Goal: Transaction & Acquisition: Purchase product/service

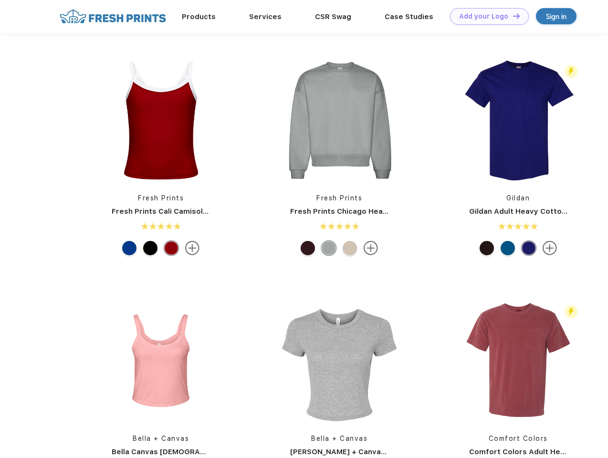
scroll to position [0, 0]
click at [486, 16] on link "Add your Logo Design Tool" at bounding box center [489, 16] width 79 height 17
click at [0, 0] on div "Design Tool" at bounding box center [0, 0] width 0 height 0
click at [512, 16] on link "Add your Logo Design Tool" at bounding box center [489, 16] width 79 height 17
click at [161, 120] on img at bounding box center [160, 120] width 127 height 127
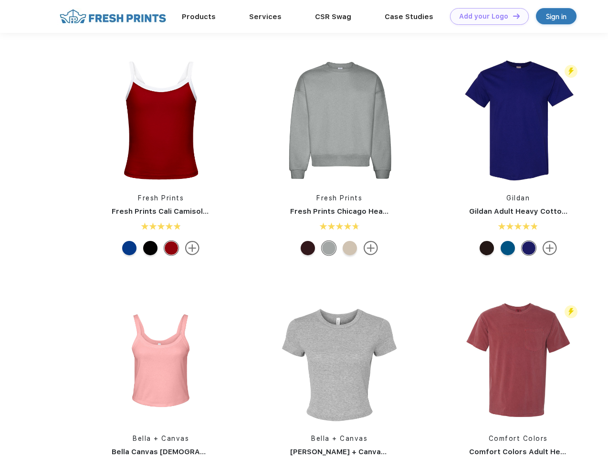
click at [129, 248] on div at bounding box center [129, 248] width 14 height 14
click at [150, 248] on div at bounding box center [150, 248] width 14 height 14
click at [171, 248] on div at bounding box center [171, 248] width 14 height 14
click at [339, 120] on img at bounding box center [339, 120] width 127 height 127
click at [308, 248] on div at bounding box center [308, 248] width 14 height 14
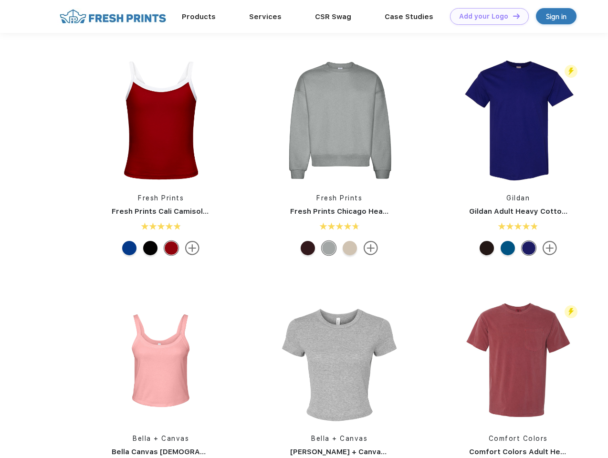
click at [329, 248] on div at bounding box center [329, 248] width 14 height 14
